Goal: Task Accomplishment & Management: Use online tool/utility

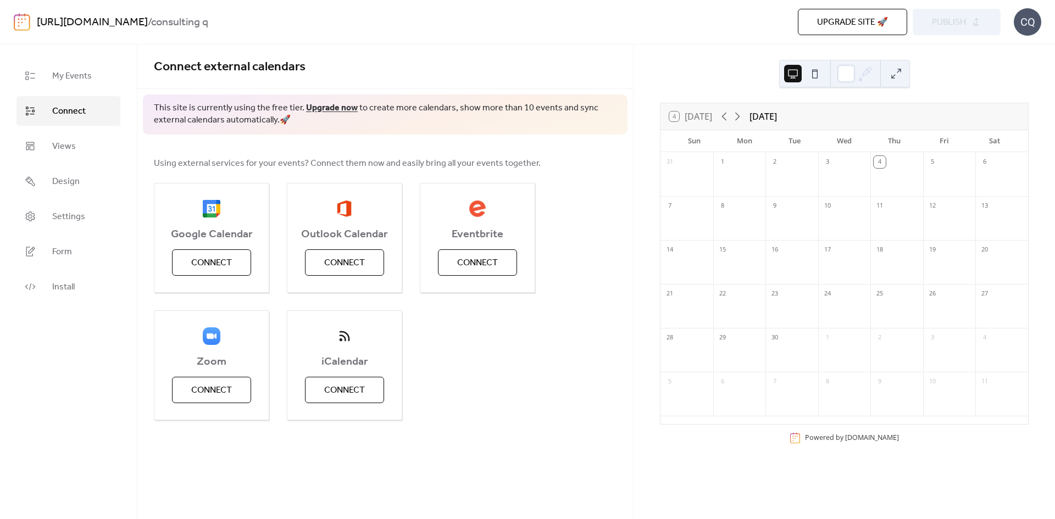
click at [122, 24] on link "[URL][DOMAIN_NAME]" at bounding box center [92, 22] width 111 height 21
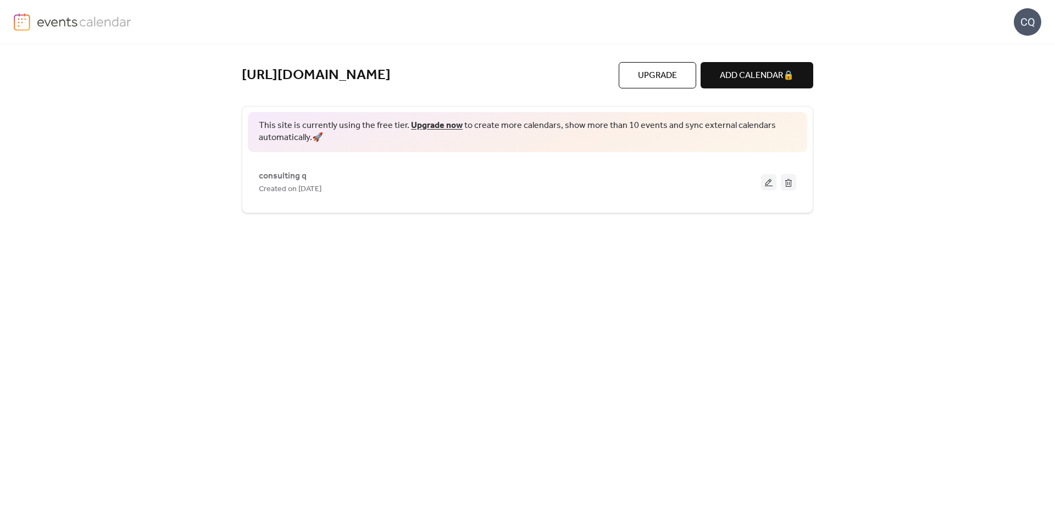
click at [335, 415] on div "https://consultingq.com/ Upgrade ADD CALENDAR 🔒 This site is currently using th…" at bounding box center [527, 281] width 571 height 475
click at [278, 174] on span "consulting q" at bounding box center [283, 176] width 48 height 13
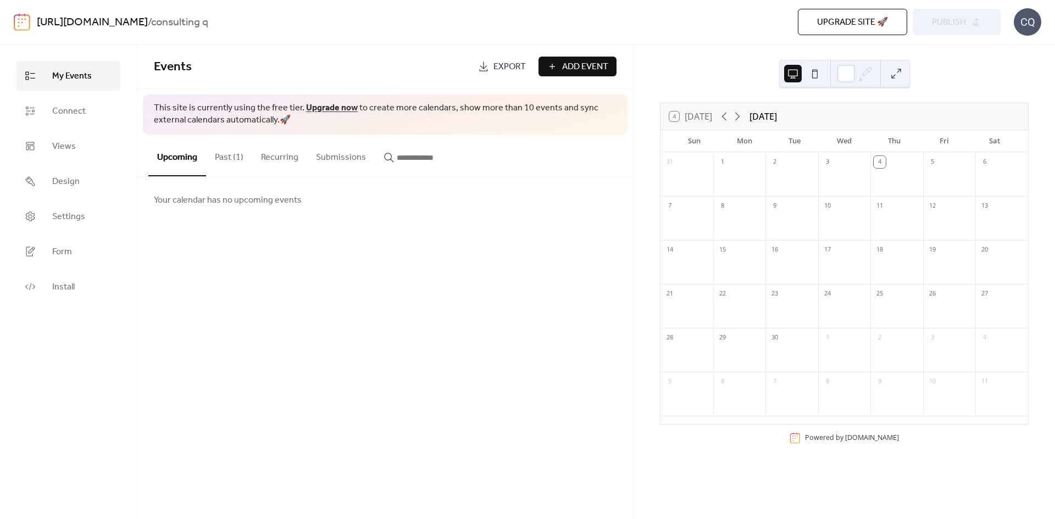
click at [583, 66] on span "Add Event" at bounding box center [585, 66] width 46 height 13
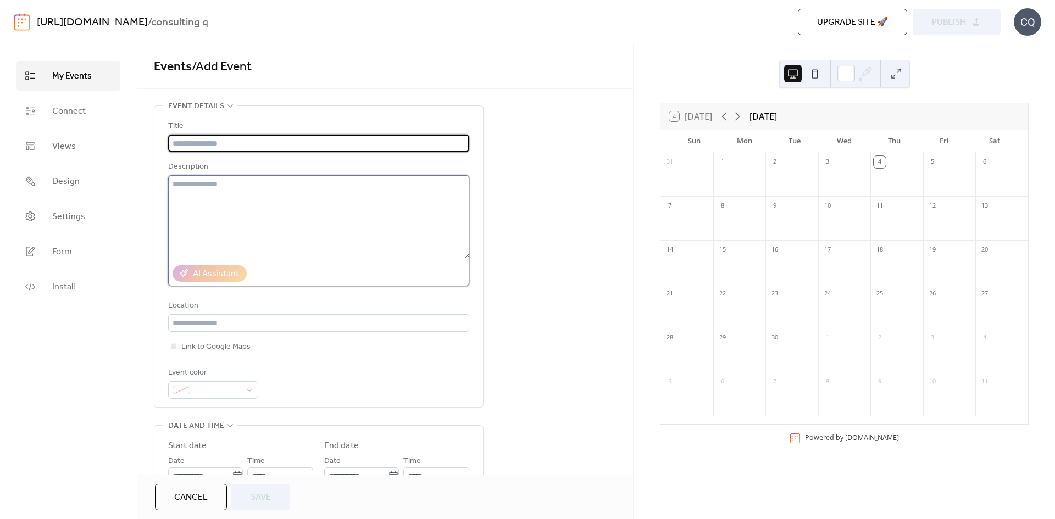
click at [224, 190] on textarea at bounding box center [318, 216] width 301 height 83
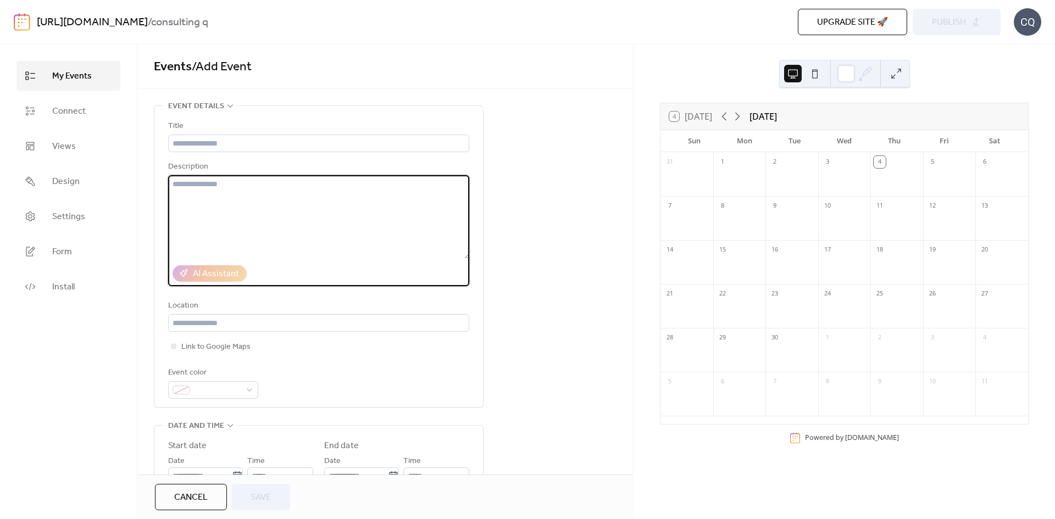
scroll to position [55, 0]
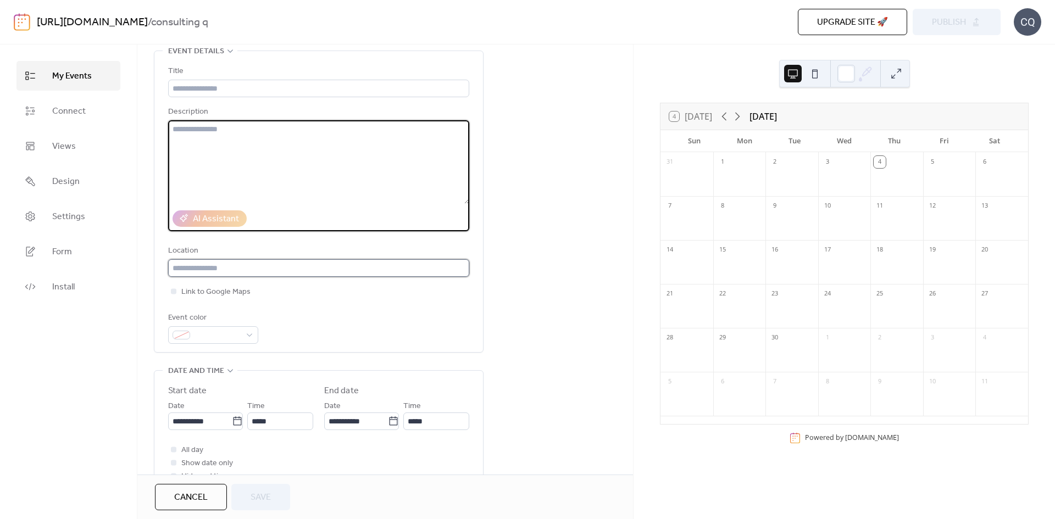
click at [223, 272] on input "text" at bounding box center [318, 268] width 301 height 18
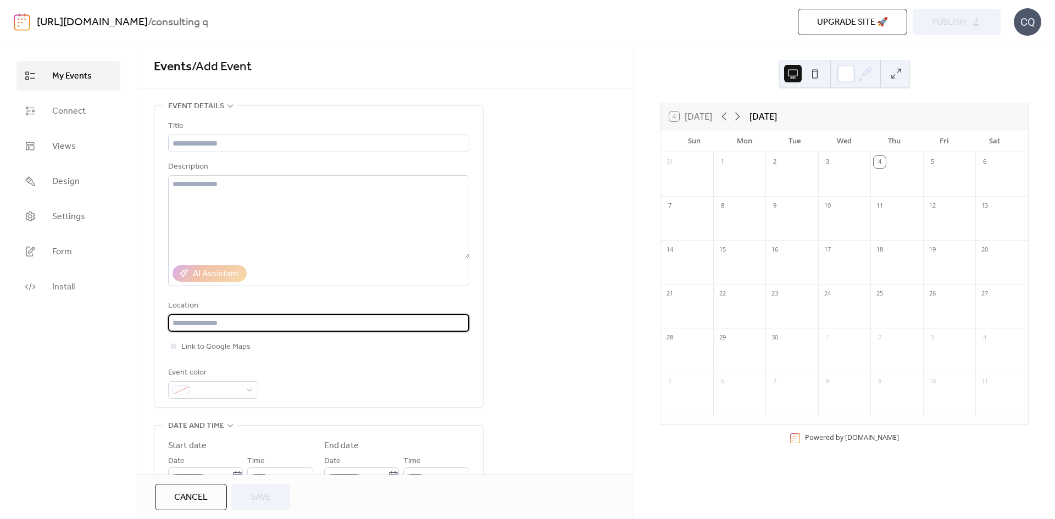
scroll to position [110, 0]
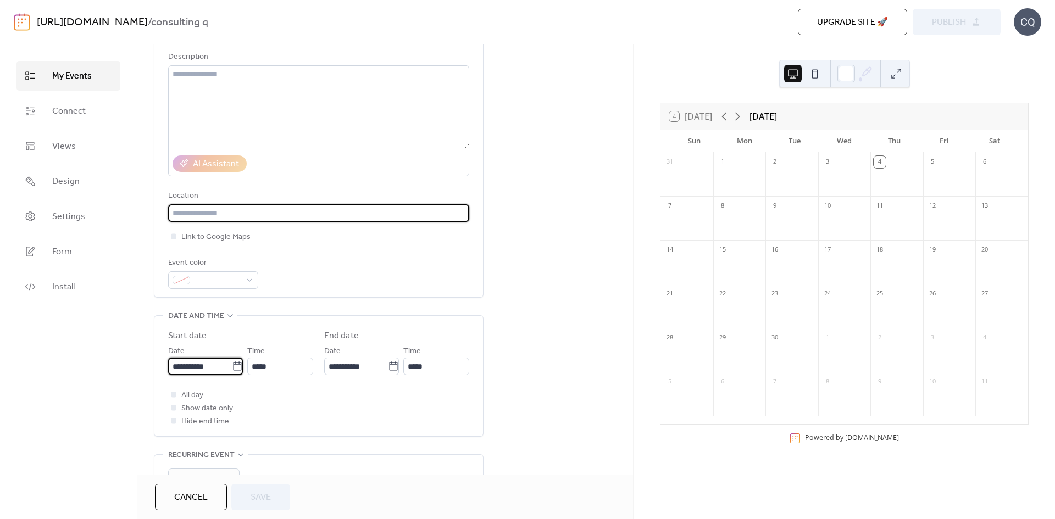
click at [212, 375] on input "**********" at bounding box center [200, 367] width 64 height 18
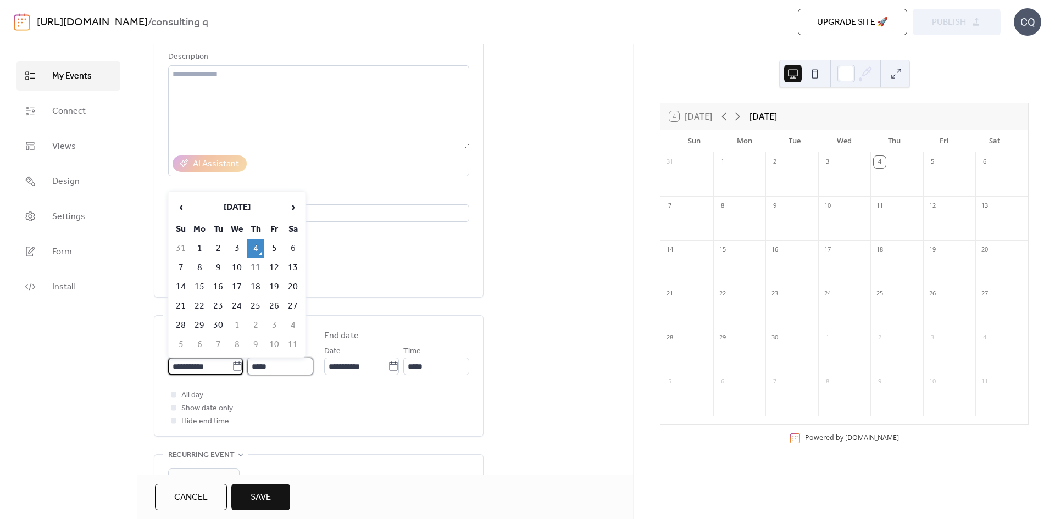
click at [303, 370] on input "*****" at bounding box center [280, 367] width 66 height 18
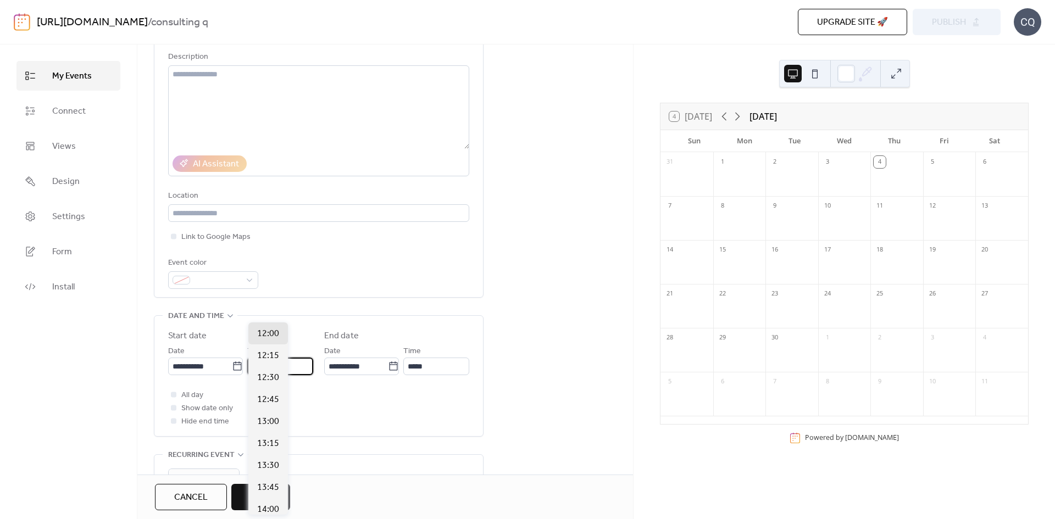
scroll to position [220, 0]
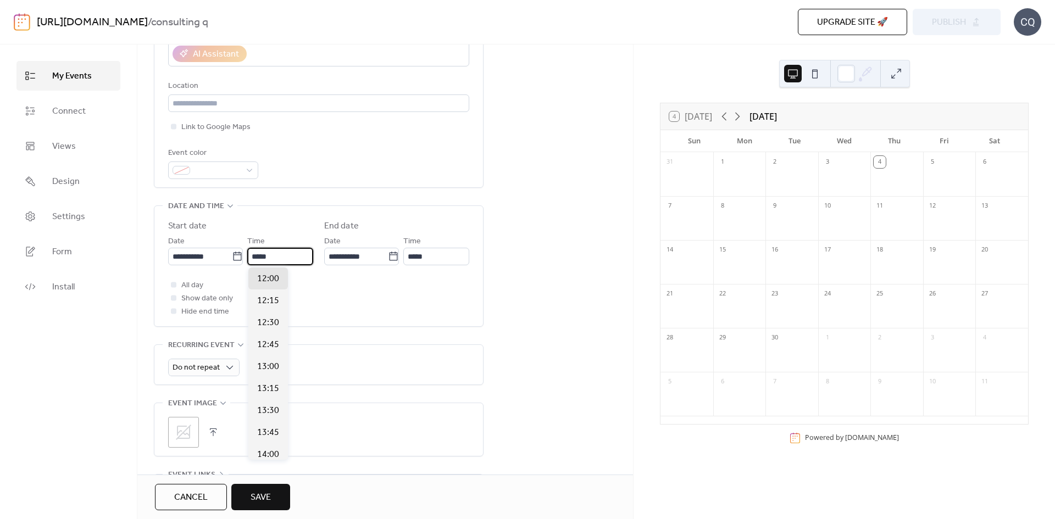
click at [467, 386] on div "**********" at bounding box center [319, 234] width 330 height 696
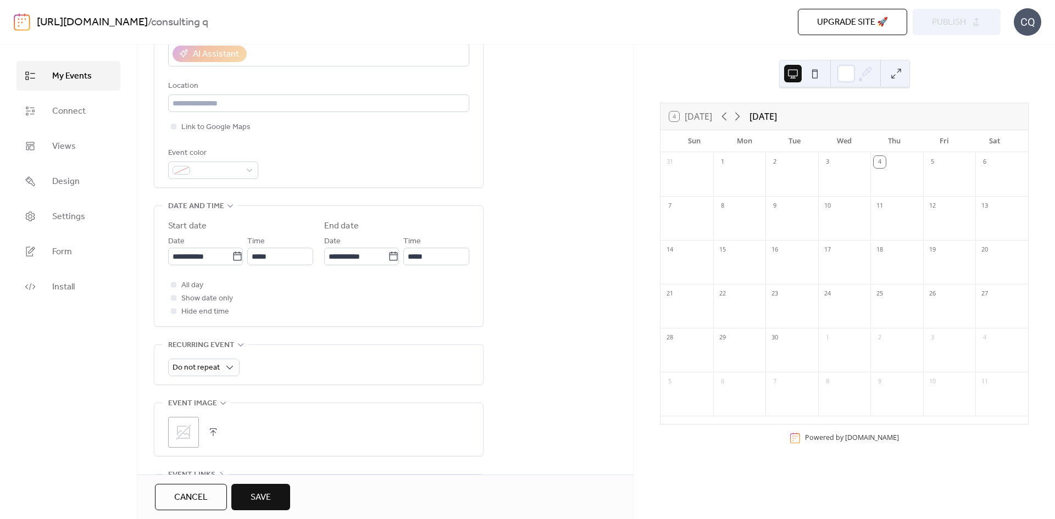
scroll to position [330, 0]
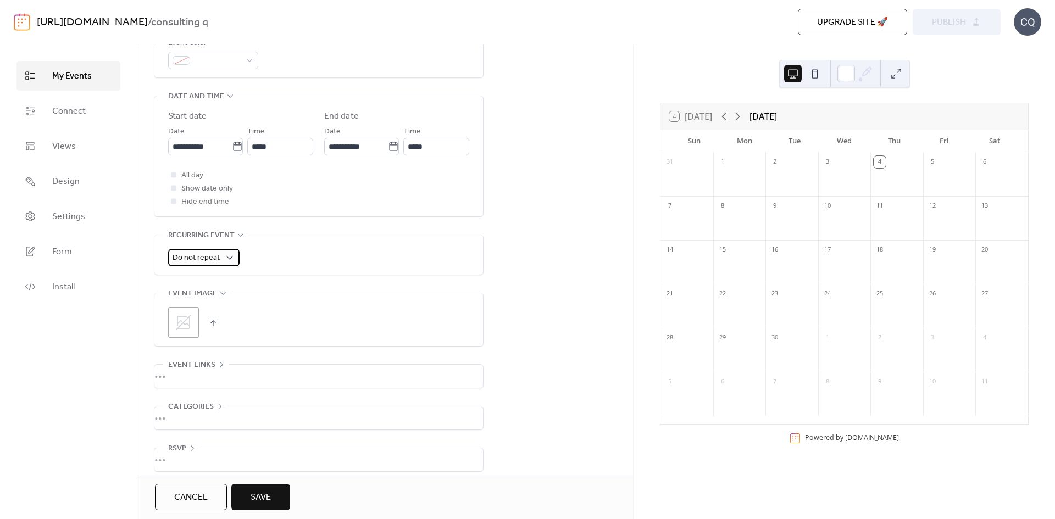
click at [219, 258] on div "Do not repeat" at bounding box center [203, 258] width 71 height 18
click at [288, 278] on div "**********" at bounding box center [319, 124] width 330 height 696
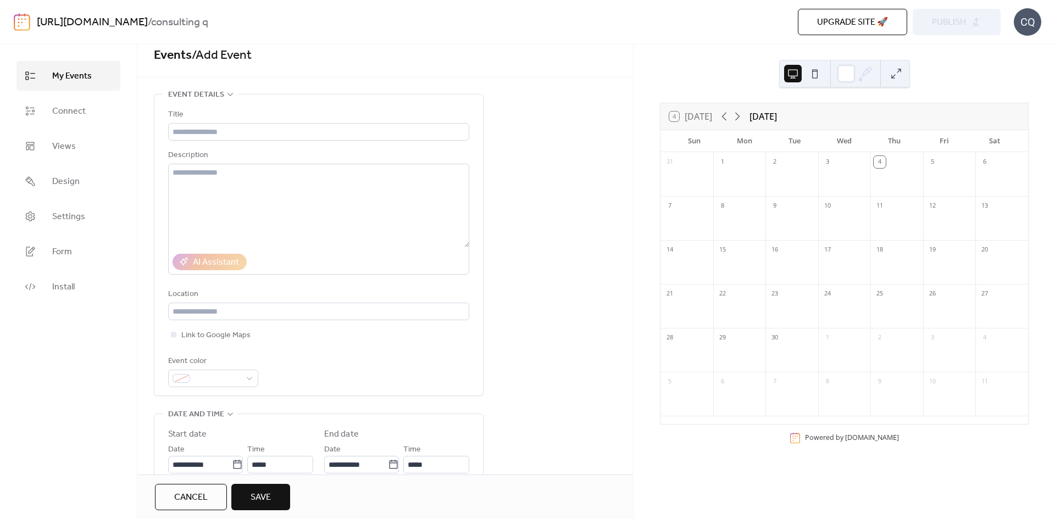
scroll to position [0, 0]
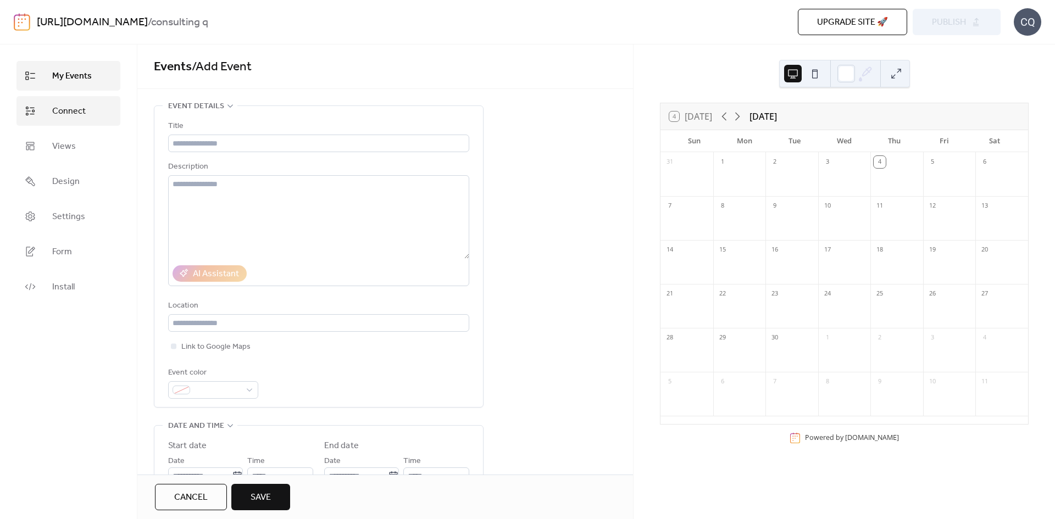
click at [100, 107] on link "Connect" at bounding box center [68, 111] width 104 height 30
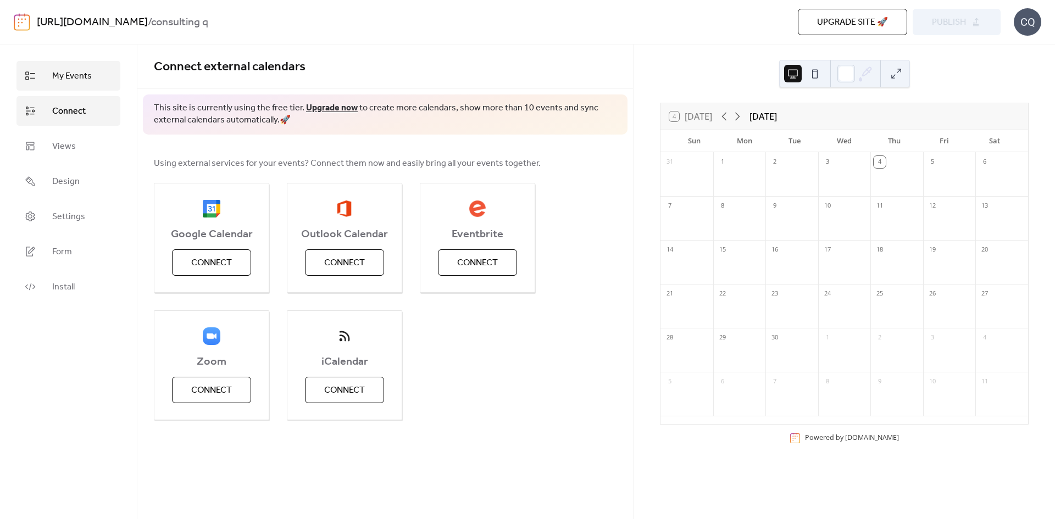
click at [62, 75] on span "My Events" at bounding box center [72, 76] width 40 height 13
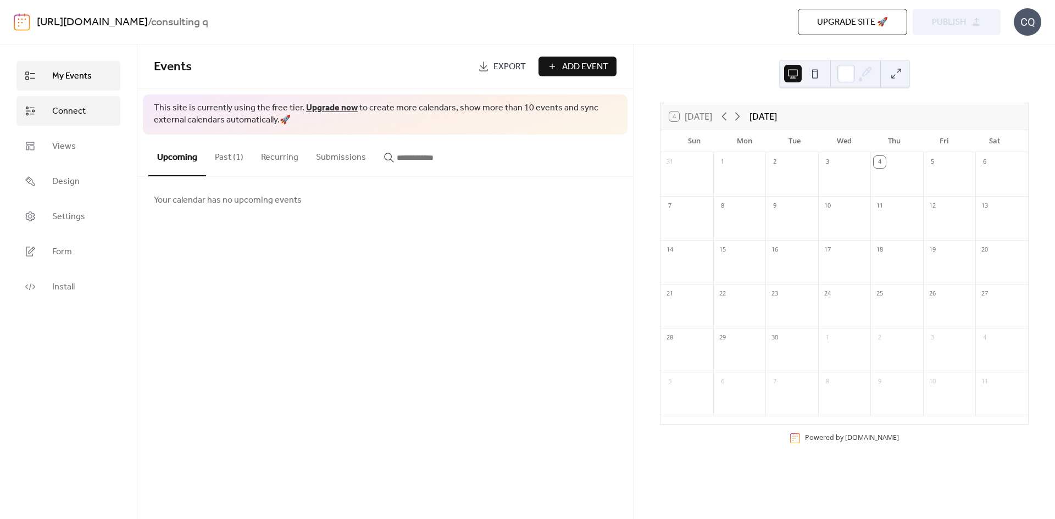
click at [75, 110] on span "Connect" at bounding box center [69, 111] width 34 height 13
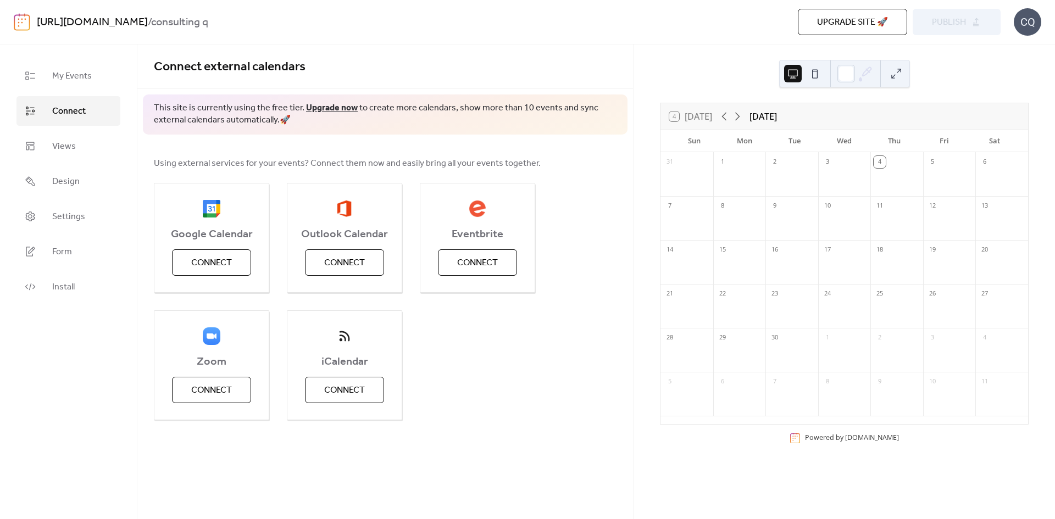
click at [1023, 24] on div "CQ" at bounding box center [1026, 21] width 27 height 27
click at [256, 151] on div "Using external services for your events? Connect them now and easily bring all …" at bounding box center [384, 289] width 495 height 308
drag, startPoint x: 511, startPoint y: 108, endPoint x: 560, endPoint y: 112, distance: 49.6
click at [560, 112] on span "This site is currently using the free tier. Upgrade now to create more calendar…" at bounding box center [385, 114] width 463 height 25
click at [482, 128] on div "This site is currently using the free tier. Upgrade now to create more calendar…" at bounding box center [385, 114] width 485 height 40
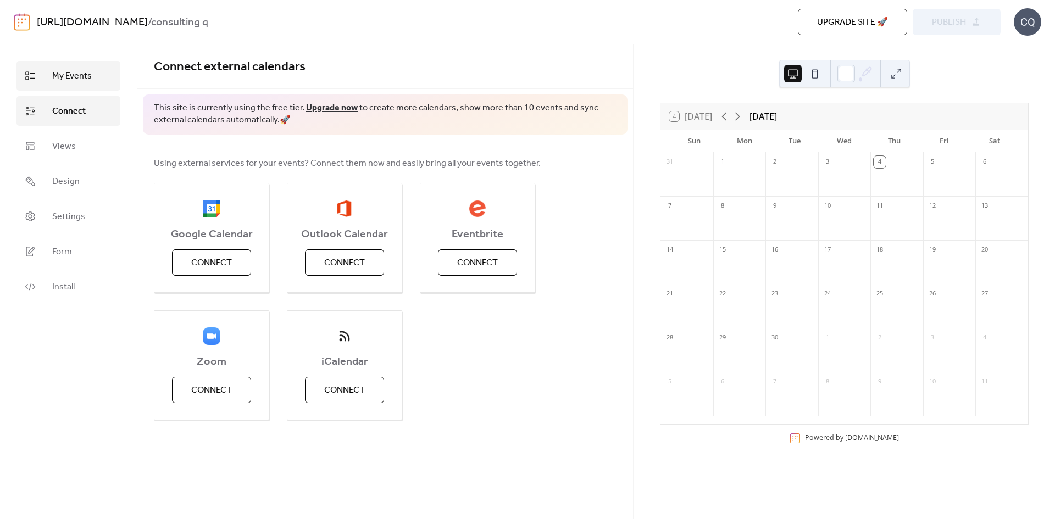
click at [71, 81] on span "My Events" at bounding box center [72, 76] width 40 height 13
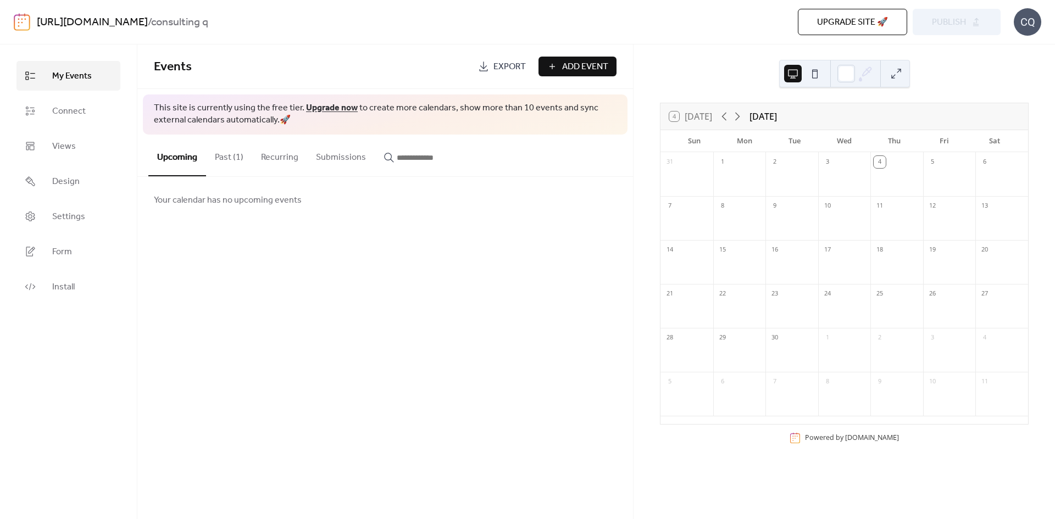
click at [215, 154] on button "Past (1)" at bounding box center [229, 155] width 46 height 41
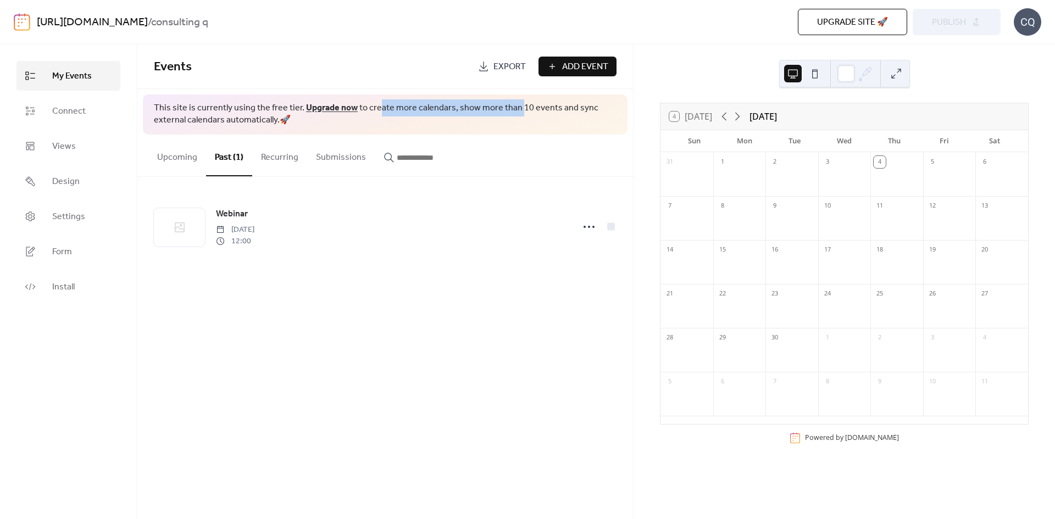
drag, startPoint x: 376, startPoint y: 109, endPoint x: 515, endPoint y: 109, distance: 139.0
click at [515, 109] on span "This site is currently using the free tier. Upgrade now to create more calendar…" at bounding box center [385, 114] width 463 height 25
click at [489, 129] on div "This site is currently using the free tier. Upgrade now to create more calendar…" at bounding box center [385, 114] width 485 height 40
drag, startPoint x: 324, startPoint y: 127, endPoint x: 221, endPoint y: 115, distance: 103.5
click at [221, 115] on div "This site is currently using the free tier. Upgrade now to create more calendar…" at bounding box center [385, 114] width 485 height 40
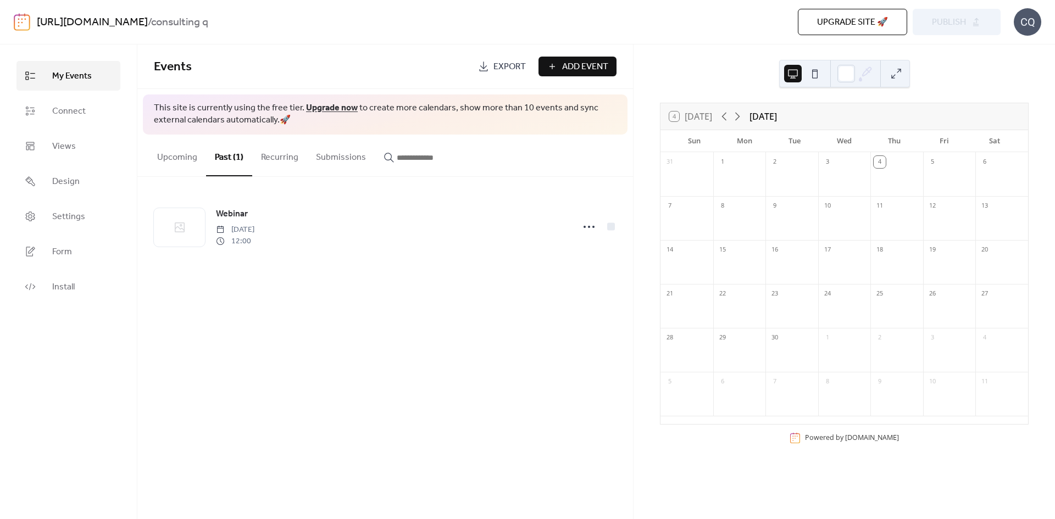
click at [198, 123] on span "This site is currently using the free tier. Upgrade now to create more calendar…" at bounding box center [385, 114] width 463 height 25
click at [581, 65] on span "Add Event" at bounding box center [585, 66] width 46 height 13
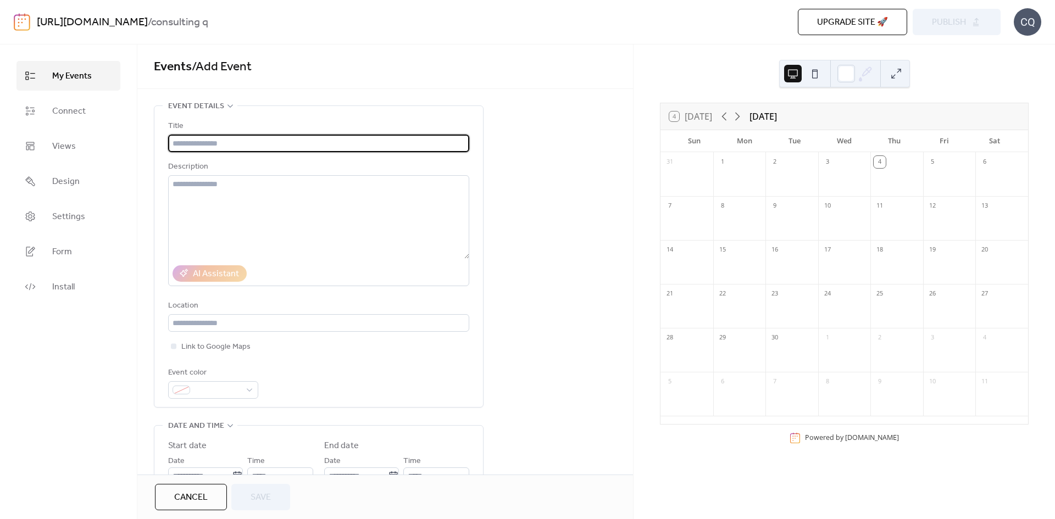
click at [328, 148] on input "text" at bounding box center [318, 144] width 301 height 18
click at [279, 137] on input "text" at bounding box center [318, 144] width 301 height 18
click at [303, 144] on input "text" at bounding box center [318, 144] width 301 height 18
type input "**********"
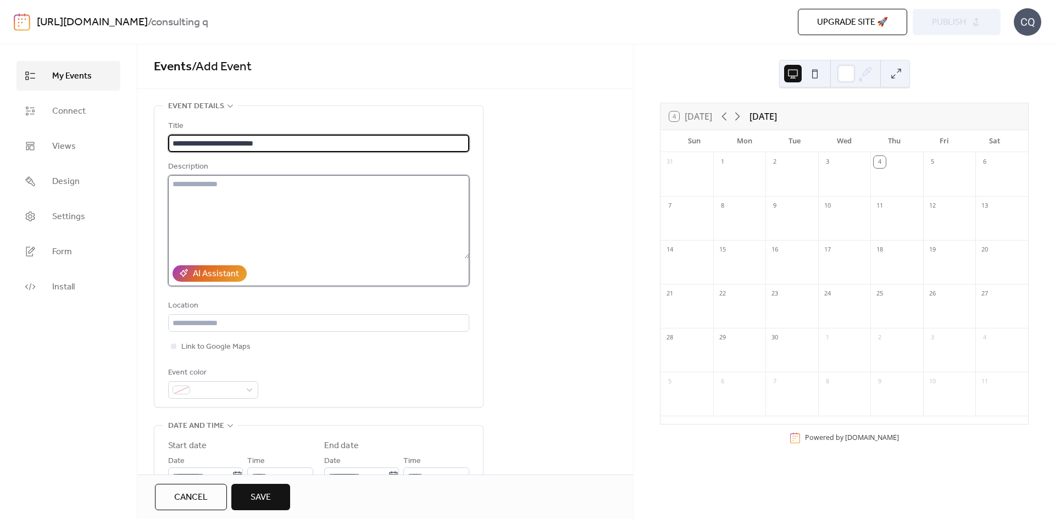
click at [319, 214] on textarea at bounding box center [318, 216] width 301 height 83
click at [311, 145] on input "**********" at bounding box center [318, 144] width 301 height 18
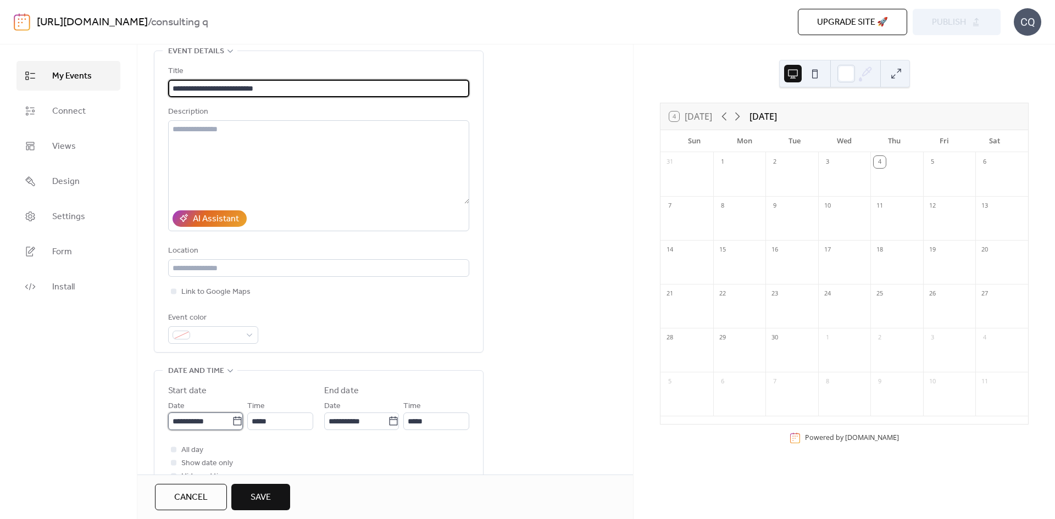
click at [201, 422] on input "**********" at bounding box center [200, 422] width 64 height 18
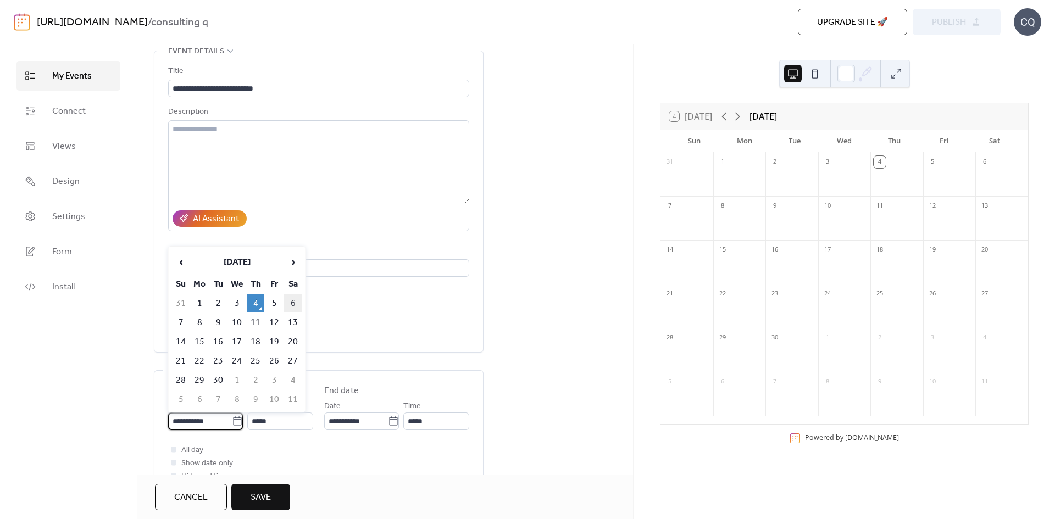
click at [296, 294] on td "6" at bounding box center [293, 303] width 18 height 18
type input "**********"
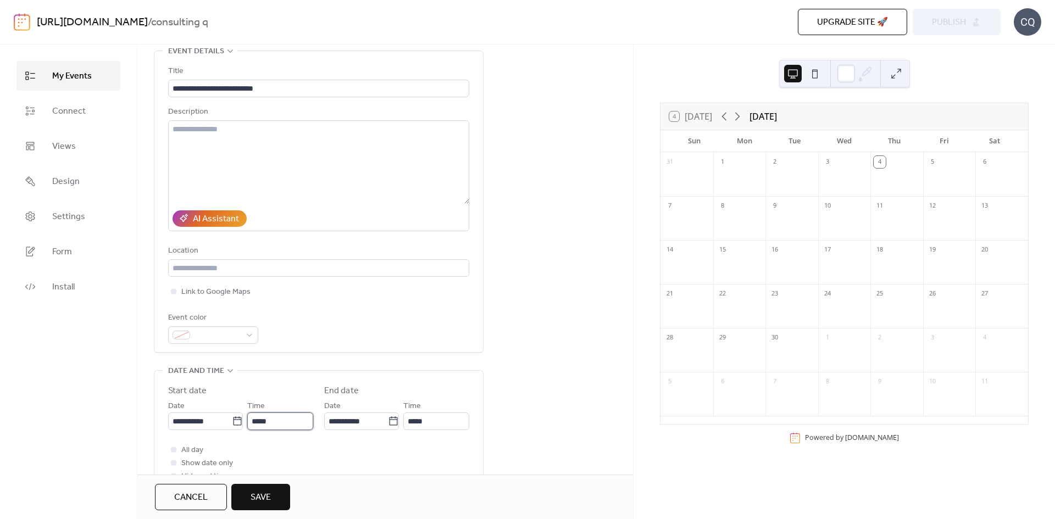
drag, startPoint x: 256, startPoint y: 424, endPoint x: 268, endPoint y: 417, distance: 13.5
click at [256, 423] on input "*****" at bounding box center [280, 422] width 66 height 18
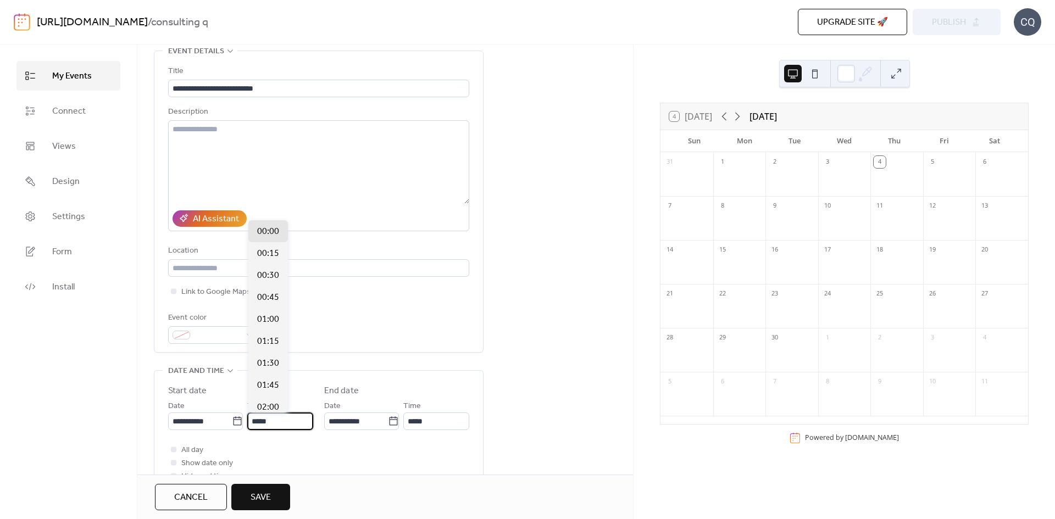
scroll to position [791, 0]
type input "*****"
click at [417, 422] on input "*****" at bounding box center [436, 422] width 66 height 18
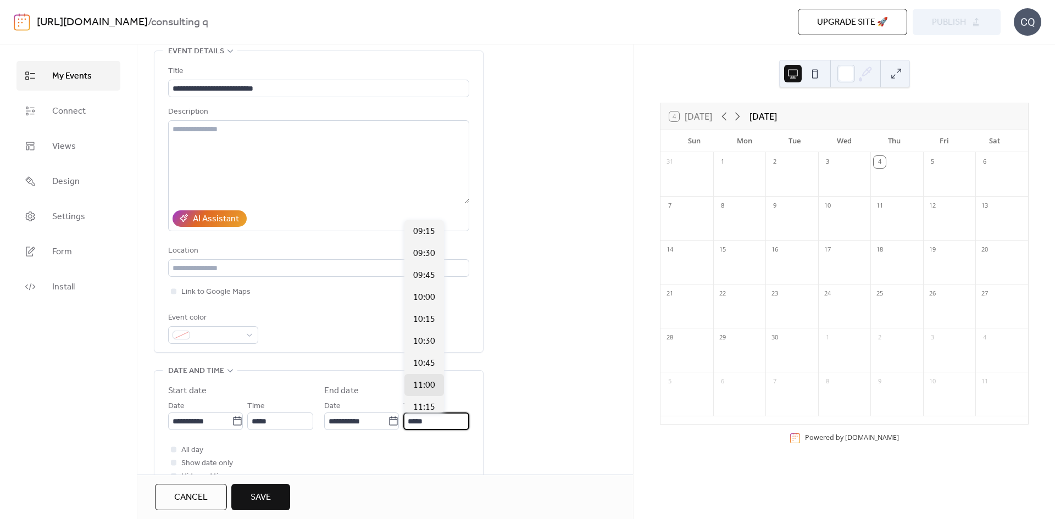
type input "*****"
click at [504, 353] on div "**********" at bounding box center [384, 405] width 495 height 708
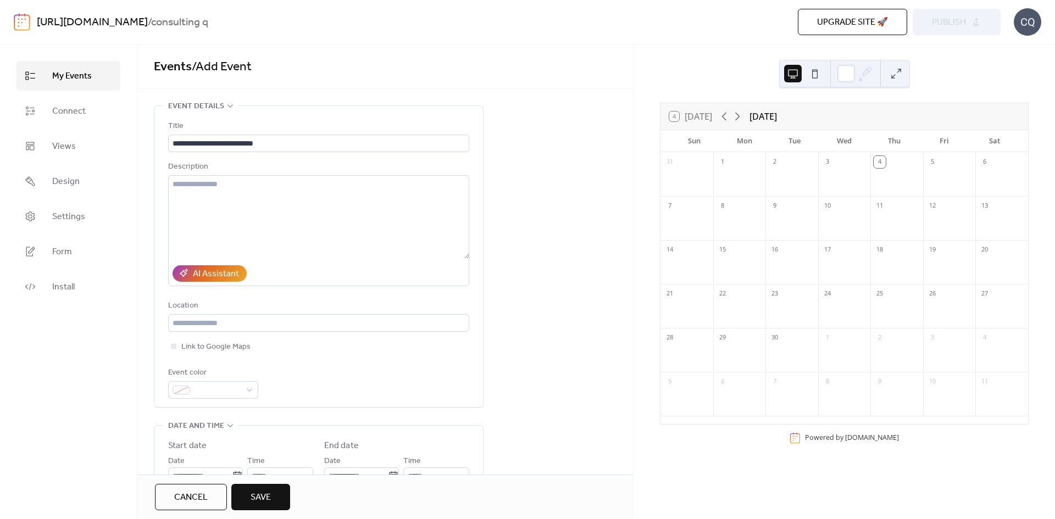
scroll to position [330, 0]
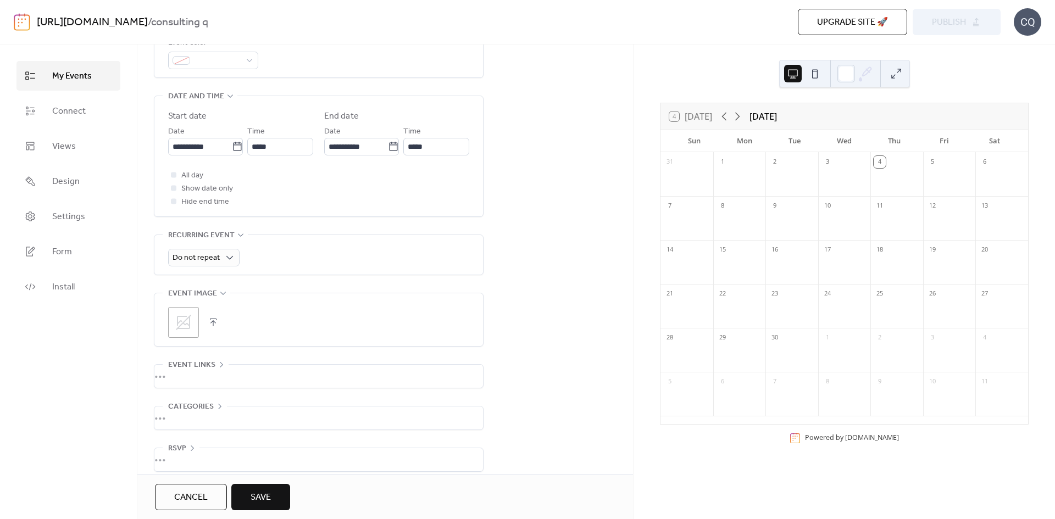
click at [273, 498] on button "Save" at bounding box center [260, 497] width 59 height 26
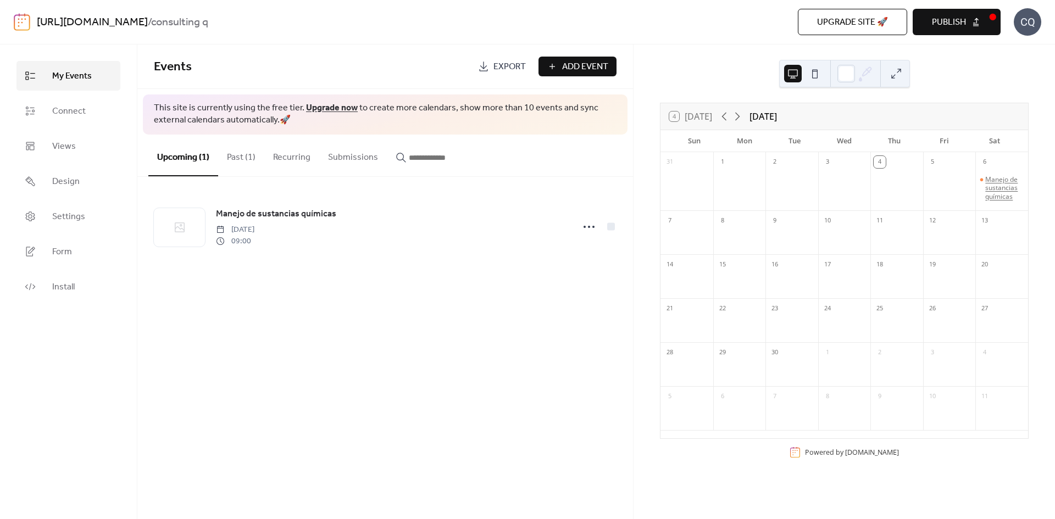
click at [988, 176] on div "Manejo de sustancias químicas" at bounding box center [1004, 188] width 38 height 26
click at [987, 196] on div "Manejo de sustancias químicas" at bounding box center [1004, 188] width 38 height 26
click at [789, 164] on div "2" at bounding box center [791, 161] width 53 height 18
click at [937, 20] on span "Publish" at bounding box center [949, 22] width 34 height 13
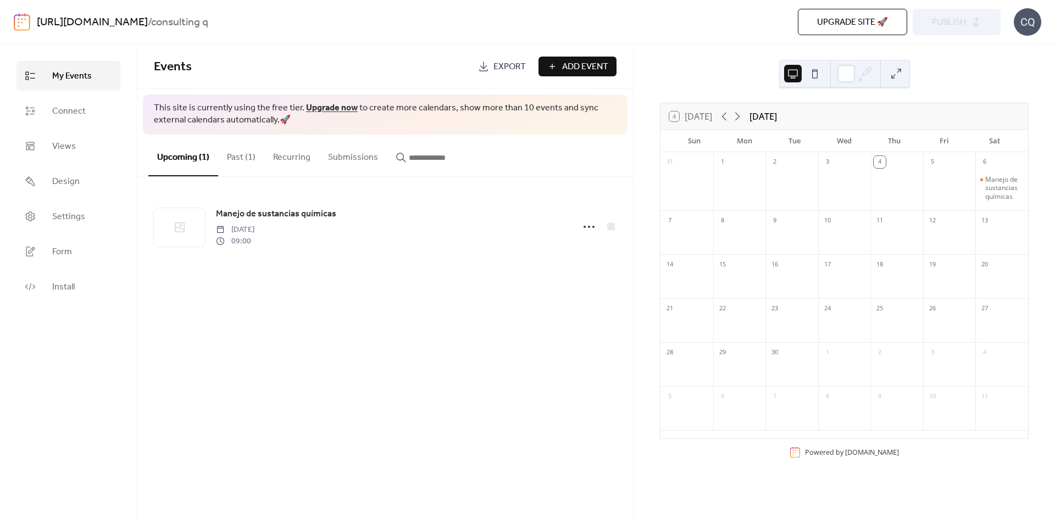
click at [1031, 25] on div "CQ" at bounding box center [1026, 21] width 27 height 27
click at [1024, 24] on div "CQ" at bounding box center [1026, 21] width 27 height 27
click at [38, 6] on div "https://consultingq.com/ / consulting q Upgrade site 🚀 Preview Publish CQ" at bounding box center [527, 22] width 1027 height 44
click at [88, 27] on link "[URL][DOMAIN_NAME]" at bounding box center [92, 22] width 111 height 21
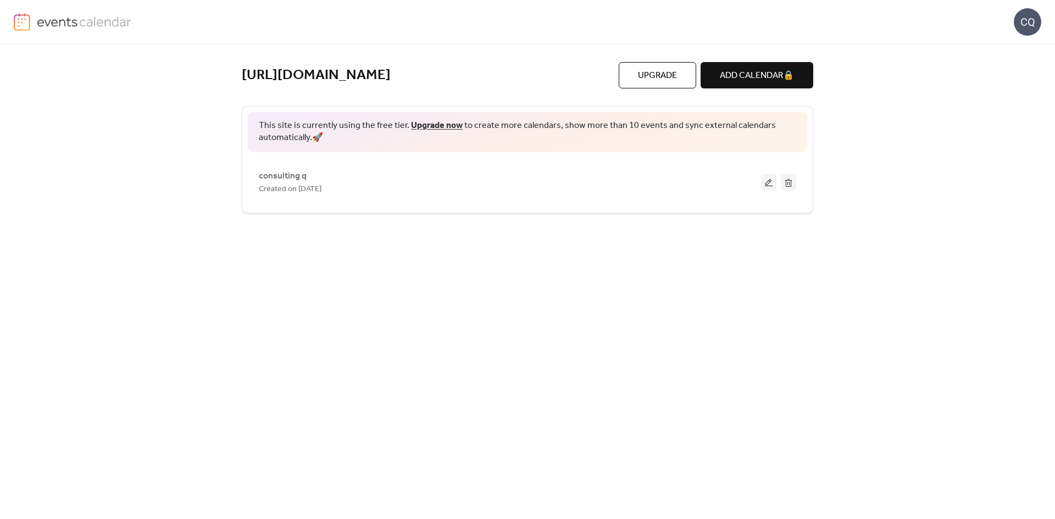
click at [1035, 23] on div "CQ" at bounding box center [1026, 21] width 27 height 27
click at [658, 75] on span "Upgrade" at bounding box center [657, 75] width 39 height 13
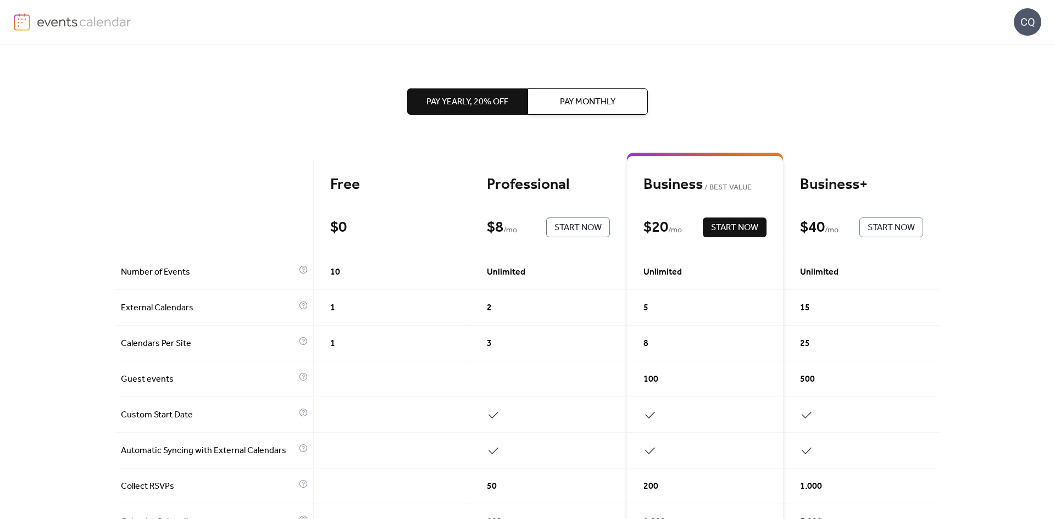
scroll to position [55, 0]
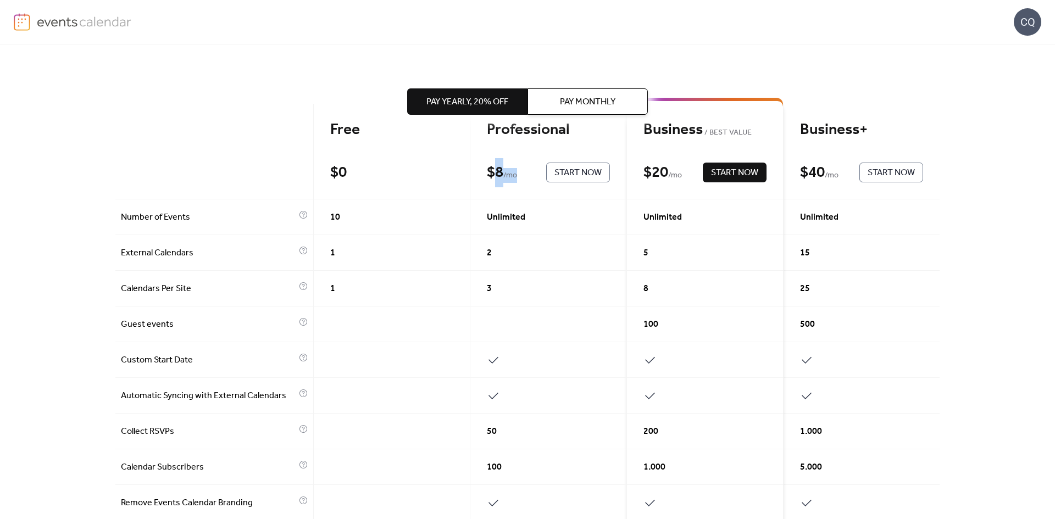
drag, startPoint x: 493, startPoint y: 172, endPoint x: 517, endPoint y: 168, distance: 25.1
click at [517, 168] on div "$ 8 / mo" at bounding box center [509, 172] width 44 height 19
click at [666, 342] on div "100" at bounding box center [705, 325] width 157 height 36
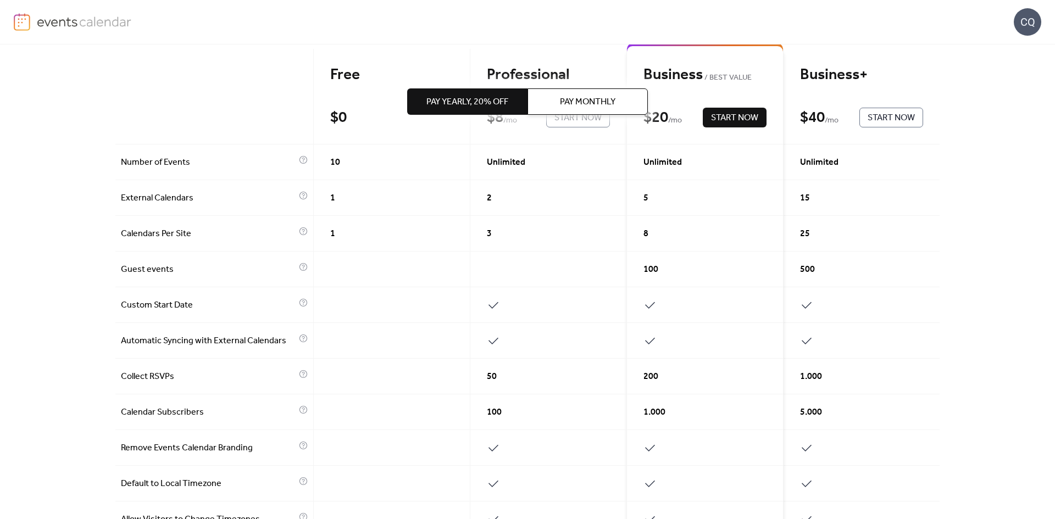
scroll to position [165, 0]
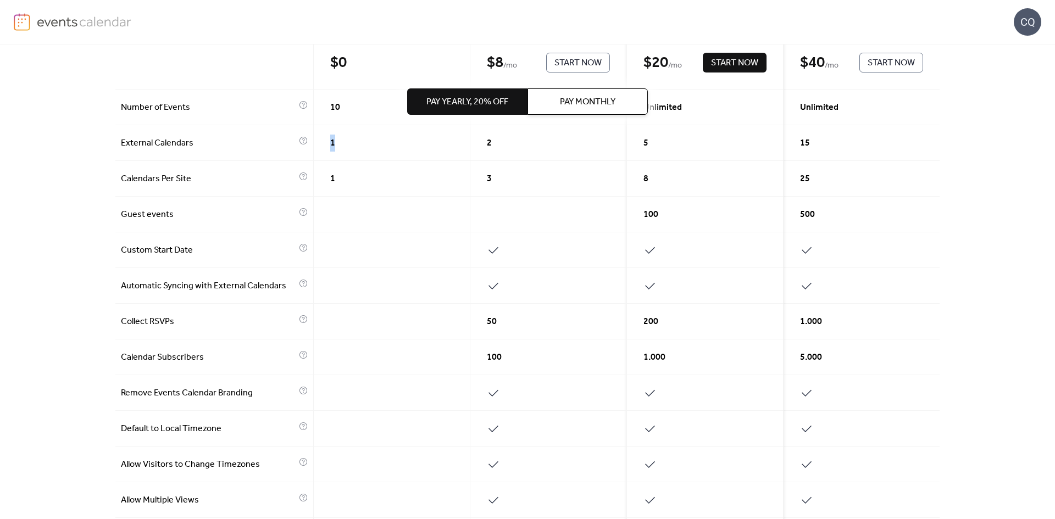
drag, startPoint x: 296, startPoint y: 140, endPoint x: 336, endPoint y: 140, distance: 39.6
click at [336, 140] on div "Free $ 0 Start Now Professional $ 8 / mo Start Now Business BEST VALUE $ 20 / m…" at bounding box center [527, 373] width 824 height 759
click at [336, 140] on div "1" at bounding box center [392, 143] width 157 height 36
drag, startPoint x: 336, startPoint y: 140, endPoint x: 272, endPoint y: 126, distance: 65.2
click at [272, 126] on div "Free $ 0 Start Now Professional $ 8 / mo Start Now Business BEST VALUE $ 20 / m…" at bounding box center [527, 373] width 824 height 759
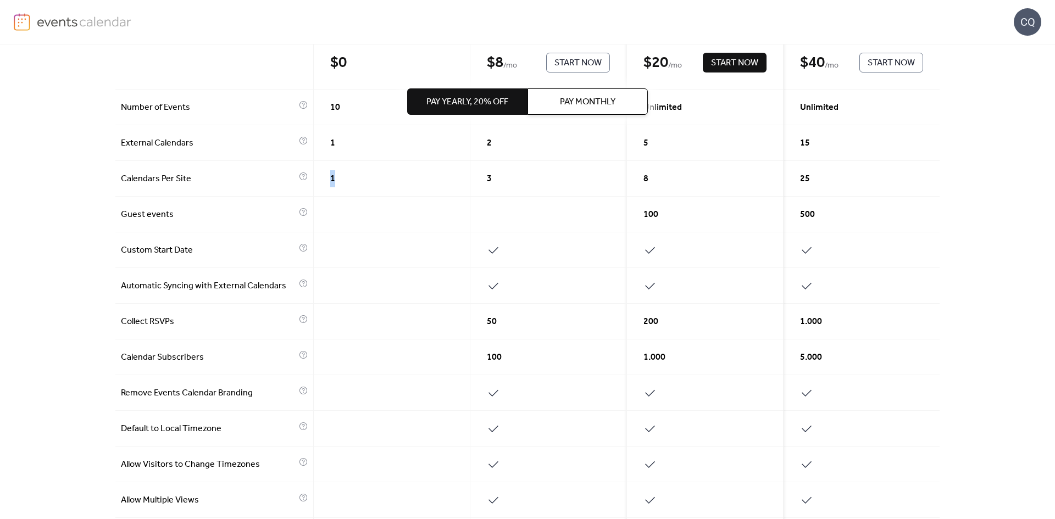
drag, startPoint x: 343, startPoint y: 184, endPoint x: 311, endPoint y: 183, distance: 31.3
click at [314, 183] on div "1" at bounding box center [392, 179] width 157 height 36
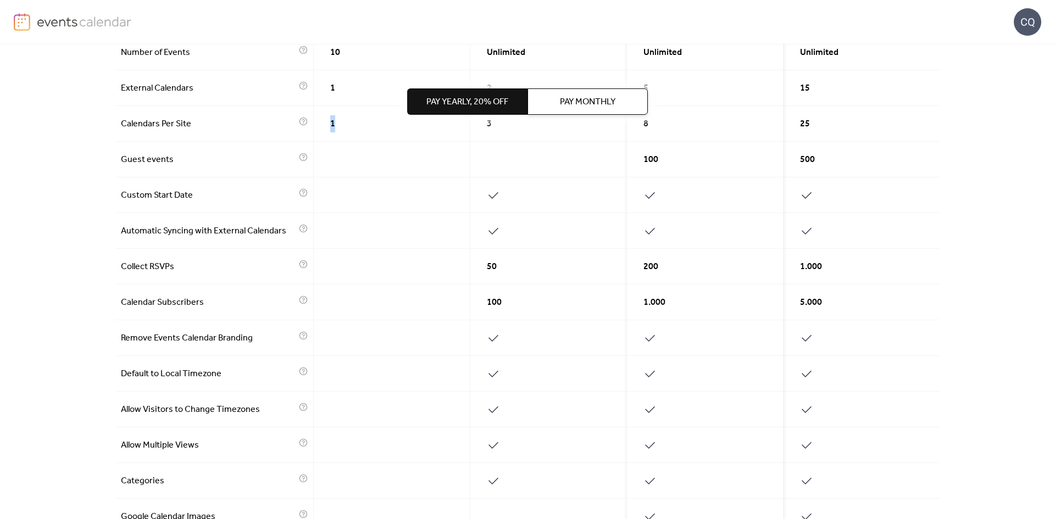
scroll to position [330, 0]
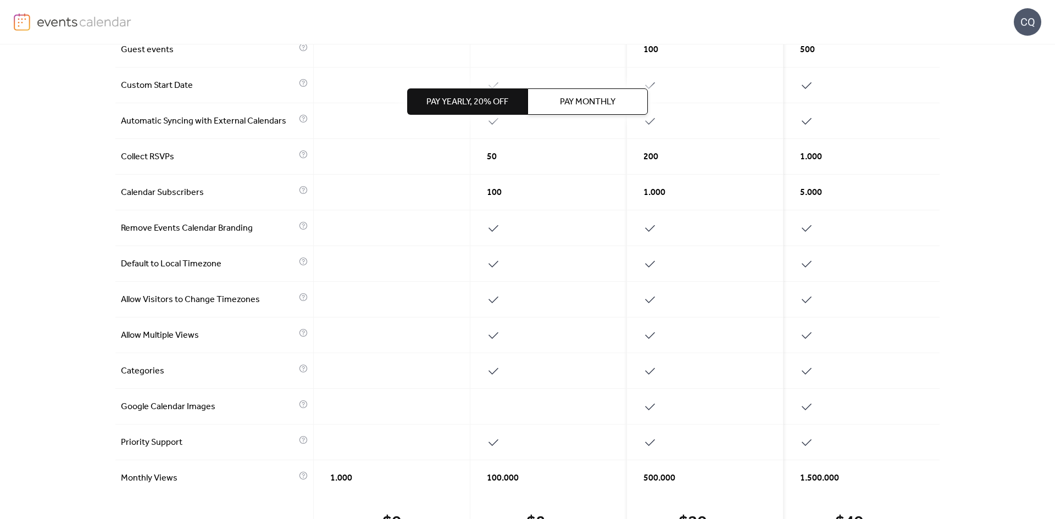
click at [369, 234] on div at bounding box center [392, 228] width 157 height 36
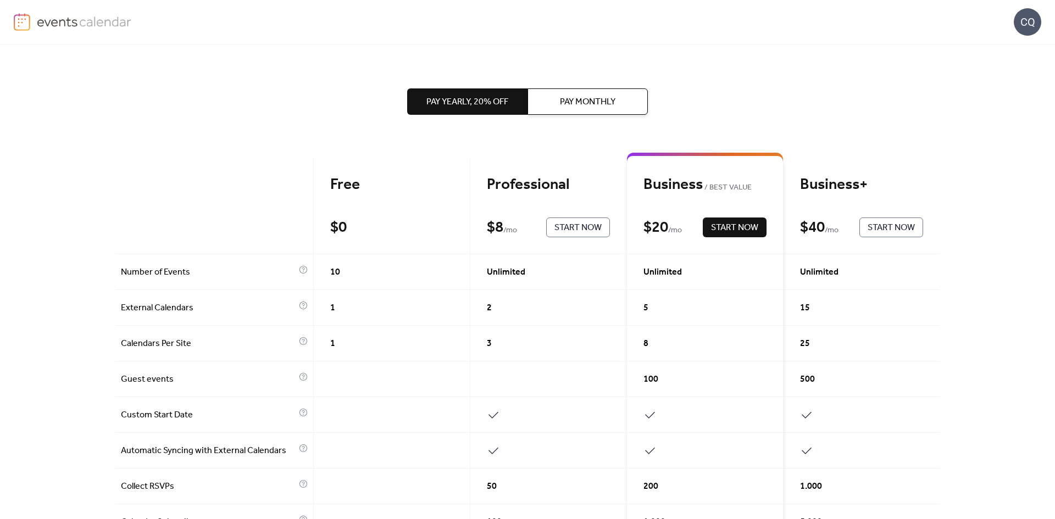
scroll to position [55, 0]
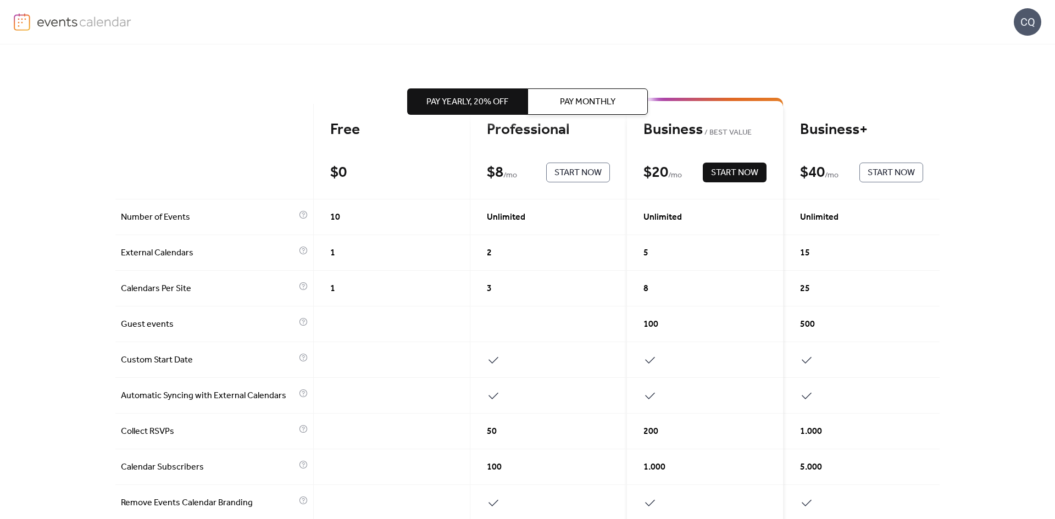
click at [107, 21] on img at bounding box center [84, 21] width 95 height 16
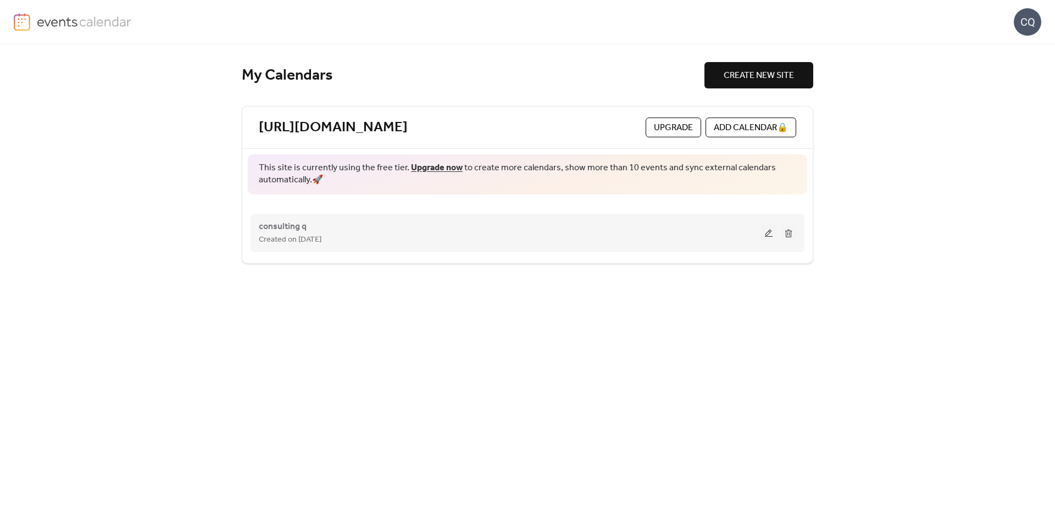
click at [770, 239] on button at bounding box center [768, 233] width 15 height 16
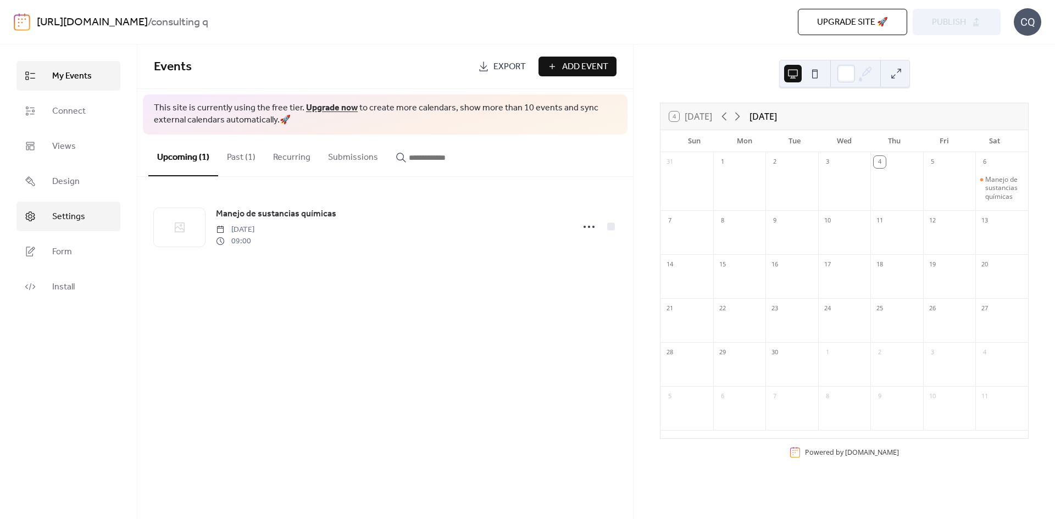
click at [75, 219] on span "Settings" at bounding box center [68, 216] width 33 height 13
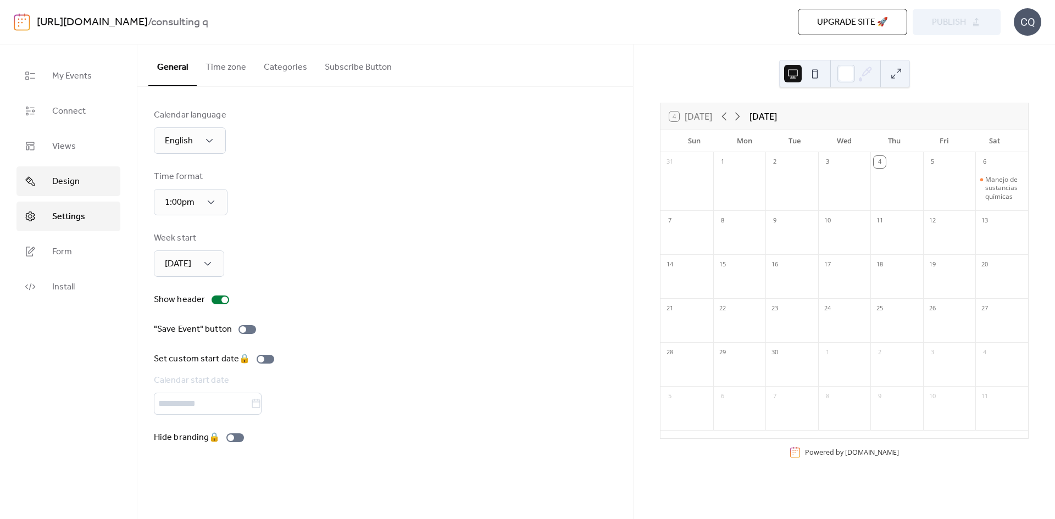
click at [73, 188] on span "Design" at bounding box center [65, 181] width 27 height 13
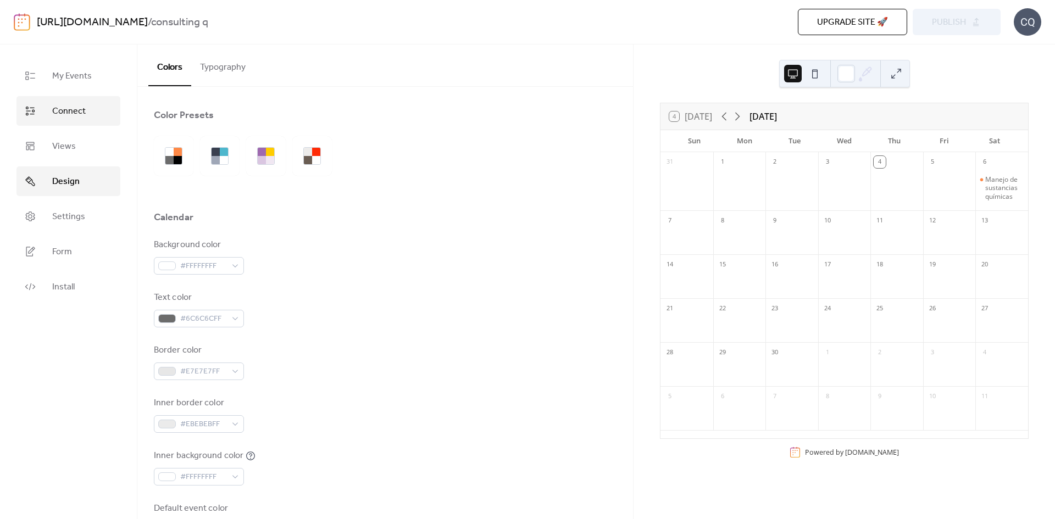
click at [76, 154] on link "Views" at bounding box center [68, 146] width 104 height 30
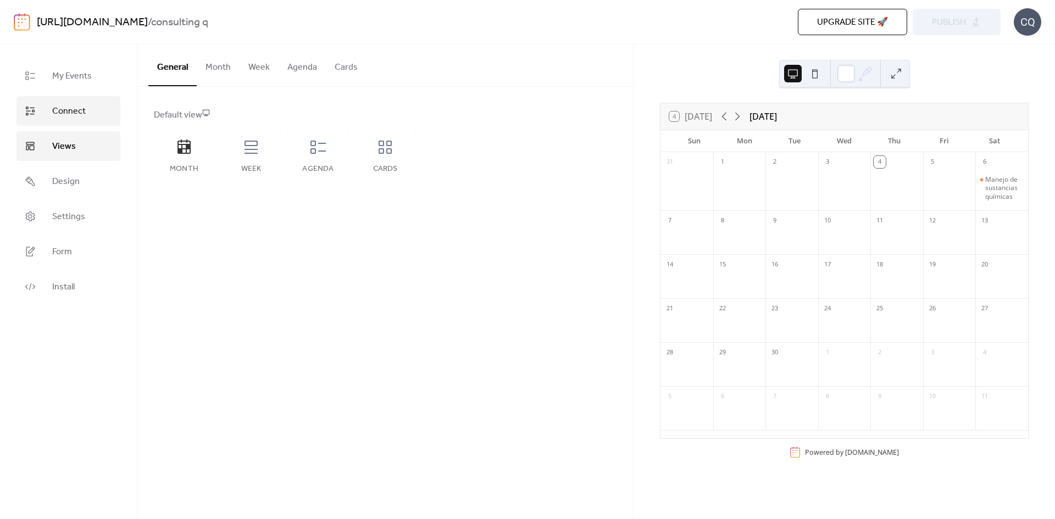
click at [87, 105] on link "Connect" at bounding box center [68, 111] width 104 height 30
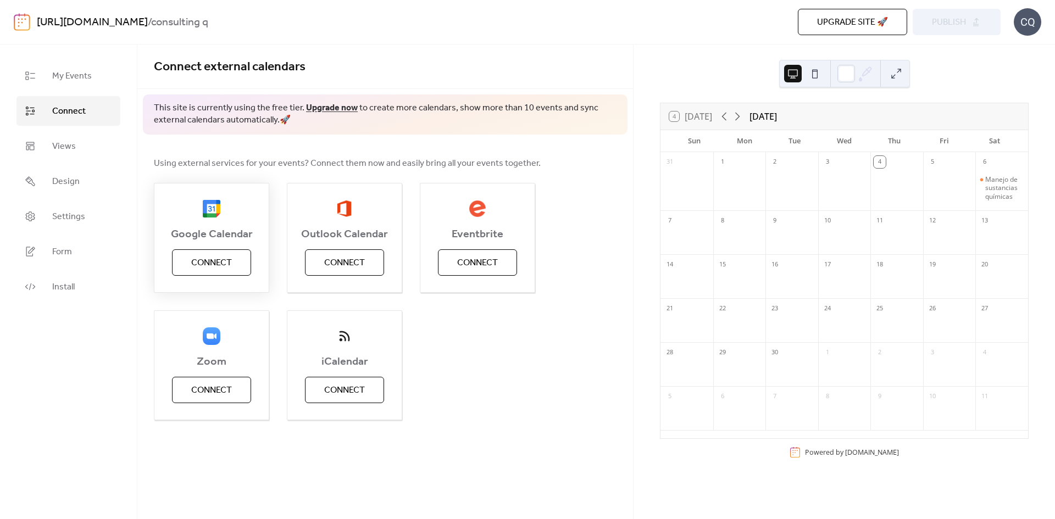
click at [222, 259] on span "Connect" at bounding box center [211, 263] width 41 height 13
click at [1034, 30] on div "CQ" at bounding box center [1026, 21] width 27 height 27
click at [1008, 52] on span "Account" at bounding box center [1005, 49] width 32 height 13
click at [87, 288] on link "Install" at bounding box center [68, 287] width 104 height 30
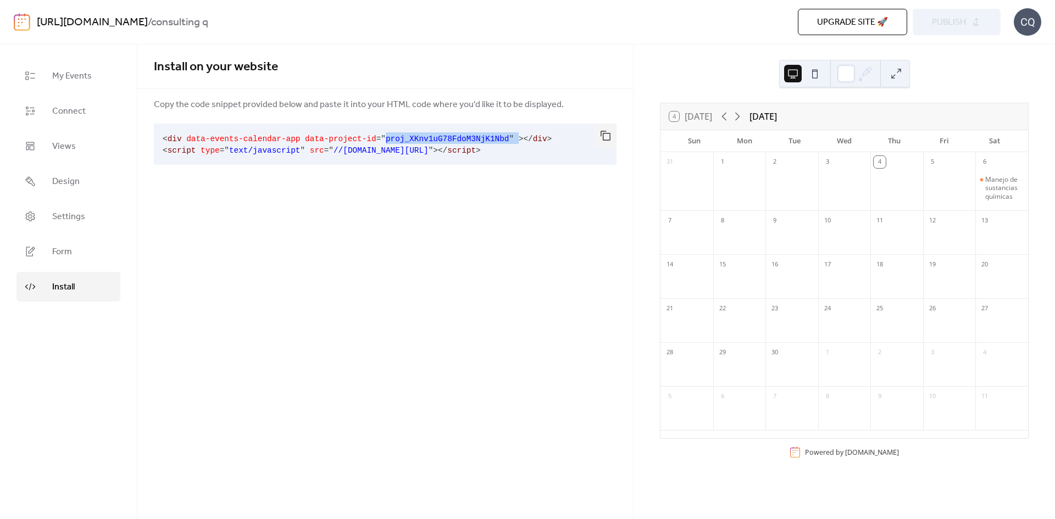
drag, startPoint x: 369, startPoint y: 141, endPoint x: 489, endPoint y: 129, distance: 120.4
click at [489, 129] on pre "< div data-events-calendar-app data-project-id = " proj_XKnv1uG78FdoM3NjK1Nbd "…" at bounding box center [376, 144] width 445 height 41
click at [486, 207] on div "Install on your website Copy the code snippet provided below and paste it into …" at bounding box center [384, 281] width 495 height 475
drag, startPoint x: 483, startPoint y: 143, endPoint x: 372, endPoint y: 141, distance: 111.0
click at [372, 141] on code "< div data-events-calendar-app data-project-id = " proj_XKnv1uG78FdoM3NjK1Nbd "…" at bounding box center [357, 145] width 389 height 20
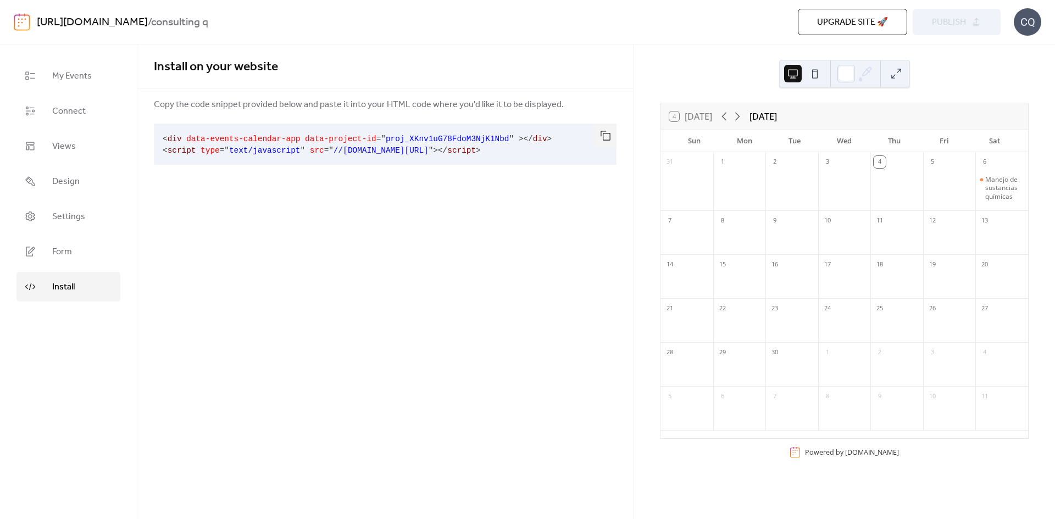
click at [359, 162] on pre "< div data-events-calendar-app data-project-id = " proj_XKnv1uG78FdoM3NjK1Nbd "…" at bounding box center [376, 144] width 445 height 41
drag, startPoint x: 366, startPoint y: 139, endPoint x: 482, endPoint y: 140, distance: 115.4
click at [482, 140] on code "< div data-events-calendar-app data-project-id = " proj_XKnv1uG78FdoM3NjK1Nbd "…" at bounding box center [357, 145] width 389 height 20
click at [472, 314] on div "Install on your website Copy the code snippet provided below and paste it into …" at bounding box center [384, 281] width 495 height 475
click at [68, 290] on span "Install" at bounding box center [63, 287] width 23 height 13
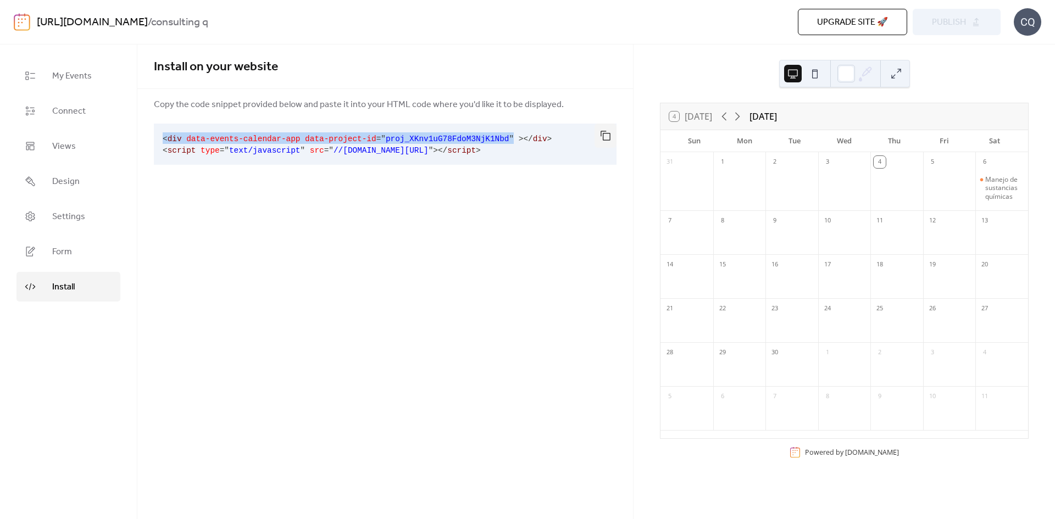
drag, startPoint x: 163, startPoint y: 138, endPoint x: 483, endPoint y: 135, distance: 320.3
click at [483, 135] on code "< div data-events-calendar-app data-project-id = " proj_XKnv1uG78FdoM3NjK1Nbd "…" at bounding box center [357, 145] width 389 height 20
click at [516, 217] on div "Install on your website Copy the code snippet provided below and paste it into …" at bounding box center [384, 281] width 495 height 475
click at [81, 259] on link "Form" at bounding box center [68, 252] width 104 height 30
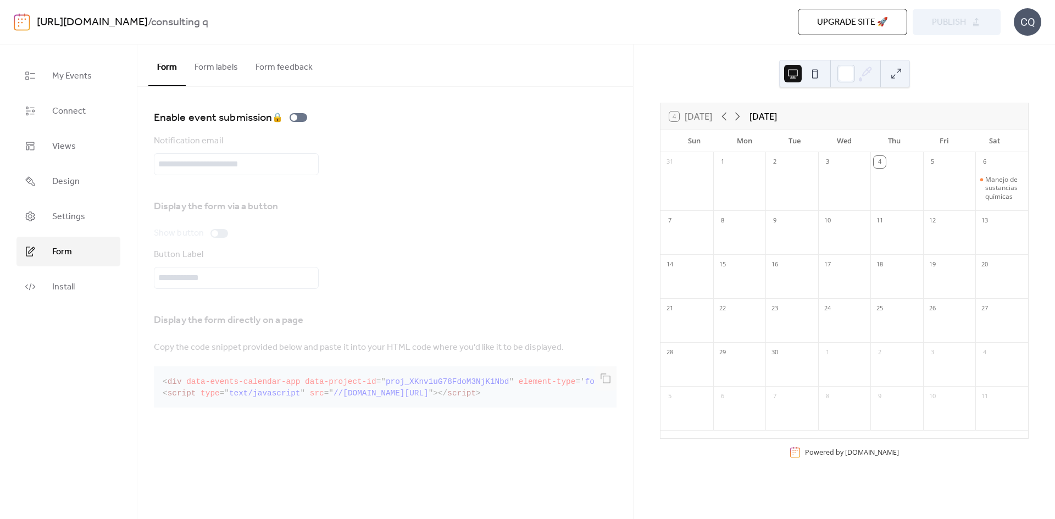
drag, startPoint x: 462, startPoint y: 393, endPoint x: 340, endPoint y: 394, distance: 122.0
click at [340, 394] on div "Display the form directly on a page Copy the code snippet provided below and pa…" at bounding box center [385, 358] width 463 height 107
click at [331, 399] on div "Display the form directly on a page Copy the code snippet provided below and pa…" at bounding box center [385, 358] width 463 height 107
drag, startPoint x: 481, startPoint y: 382, endPoint x: 368, endPoint y: 385, distance: 112.6
click at [368, 385] on div "Display the form directly on a page Copy the code snippet provided below and pa…" at bounding box center [385, 358] width 463 height 107
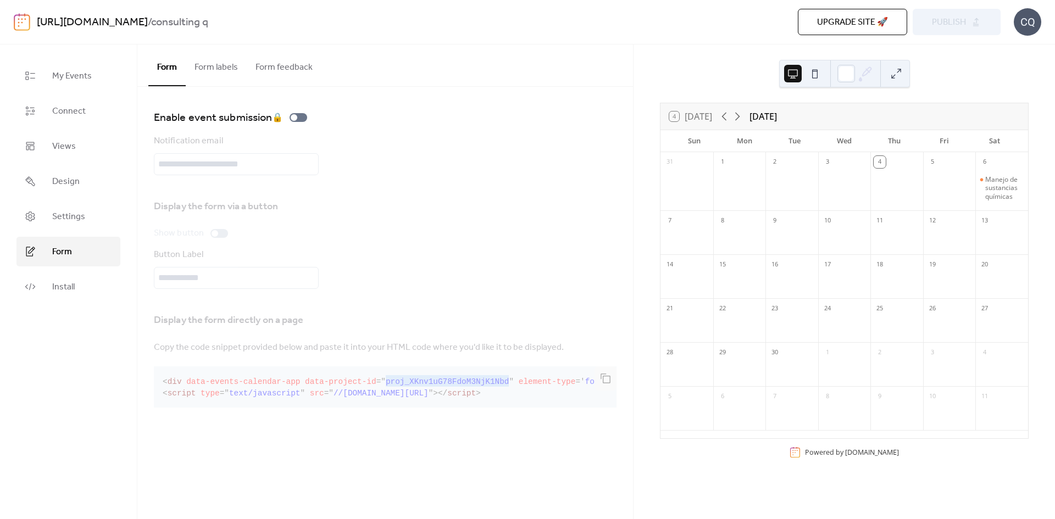
copy span "proj_XKnv1uG78FdoM3NjK1Nbd"
click at [1032, 30] on div "CQ" at bounding box center [1026, 21] width 27 height 27
click at [76, 271] on ul "My Events Connect Views Design Settings Form Install" at bounding box center [68, 181] width 104 height 241
click at [82, 282] on link "Install" at bounding box center [68, 287] width 104 height 30
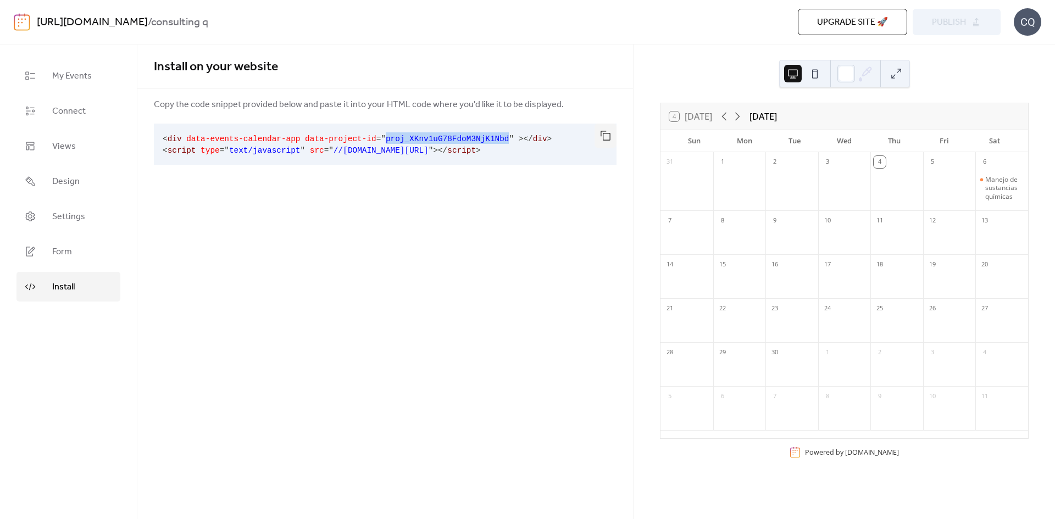
drag, startPoint x: 479, startPoint y: 137, endPoint x: 366, endPoint y: 138, distance: 113.2
click at [366, 138] on code "< div data-events-calendar-app data-project-id = " proj_XKnv1uG78FdoM3NjK1Nbd "…" at bounding box center [357, 145] width 389 height 20
copy span "proj_XKnv1uG78FdoM3NjK1Nbd"
